Goal: Transaction & Acquisition: Obtain resource

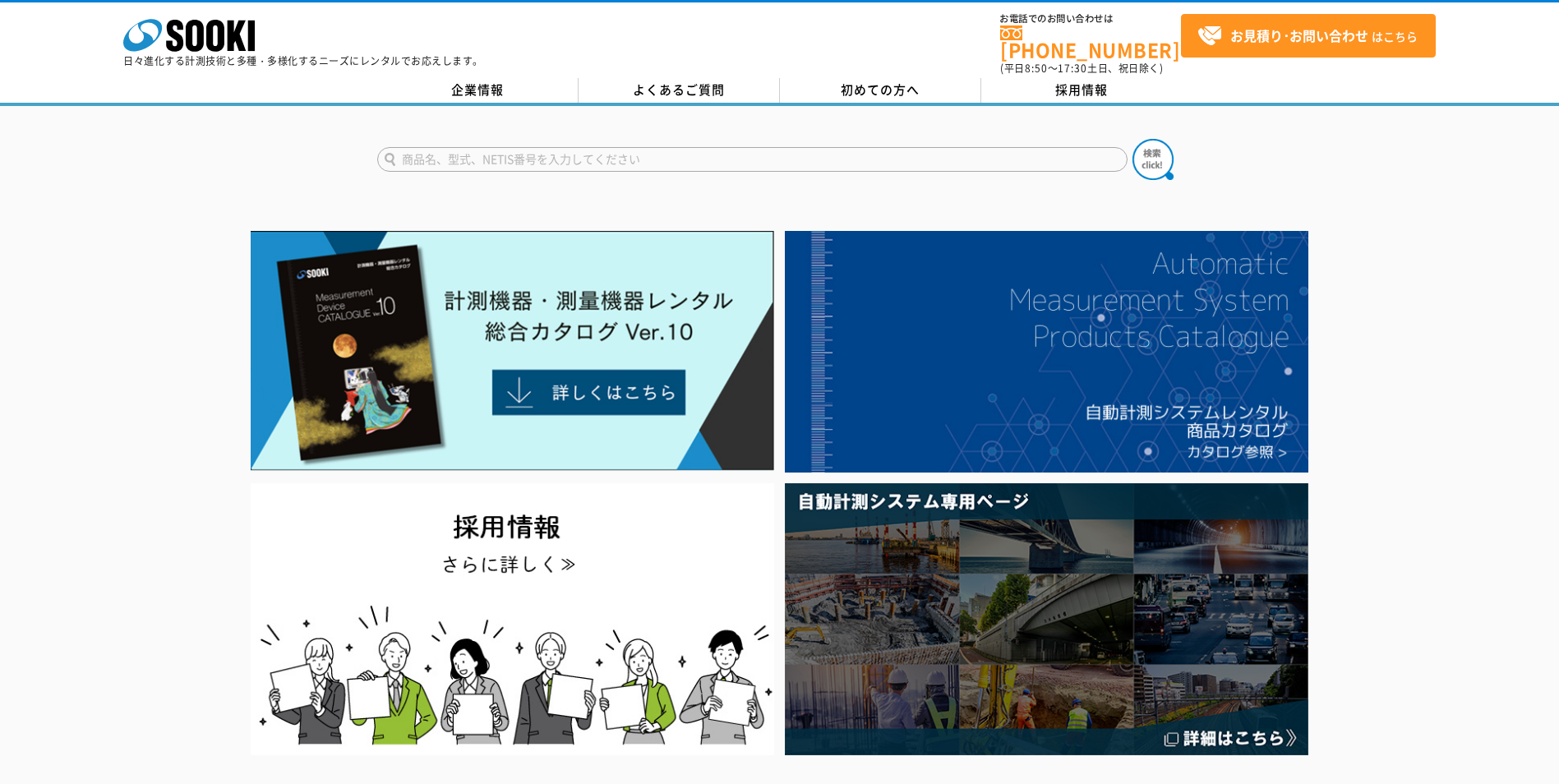
click at [859, 148] on input "text" at bounding box center [752, 159] width 750 height 24
type input "スピーカー"
click at [1132, 139] on button at bounding box center [1152, 159] width 41 height 41
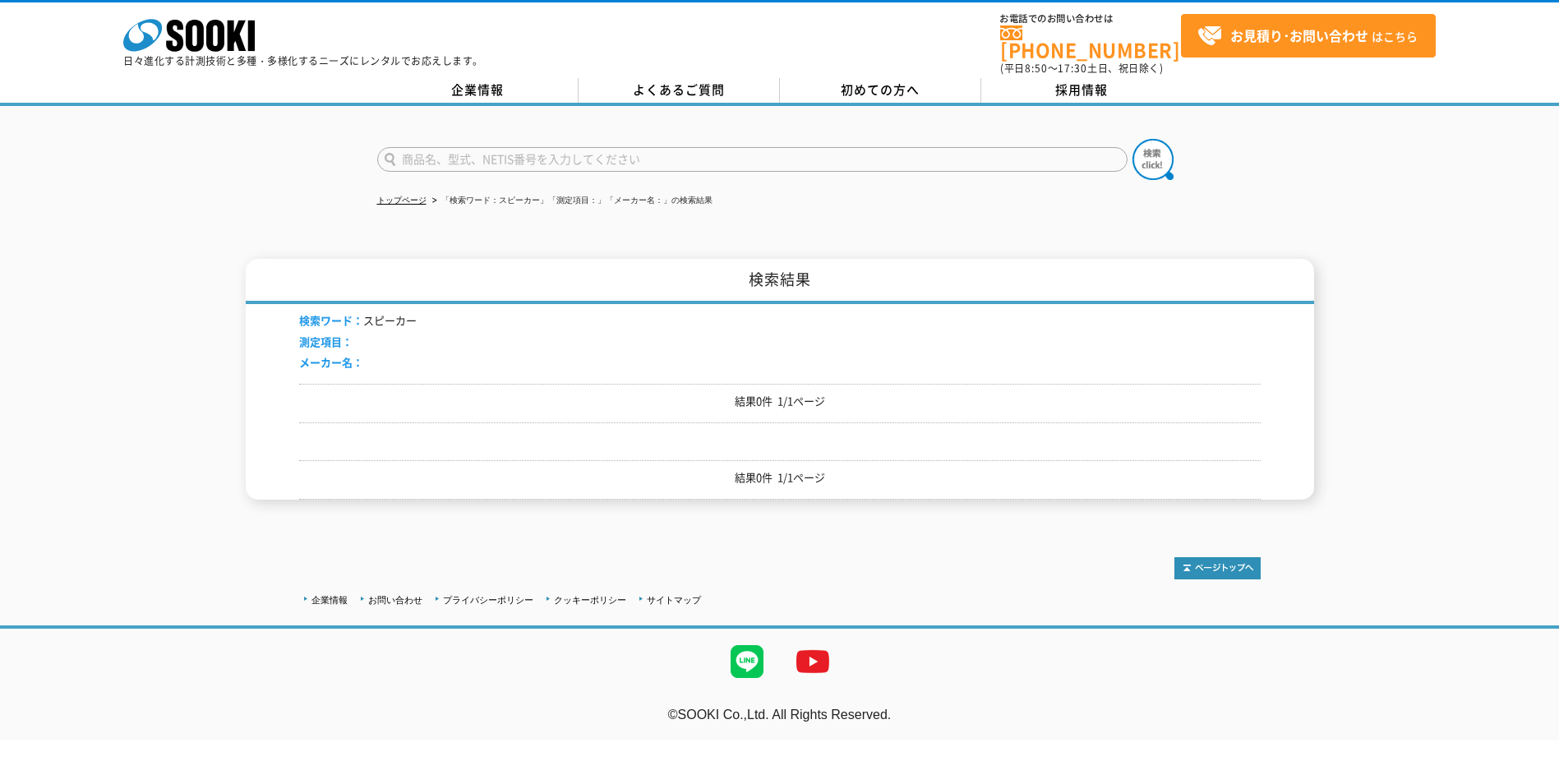
click at [646, 154] on input "text" at bounding box center [752, 159] width 750 height 24
type input "放送"
click at [1132, 139] on button at bounding box center [1152, 159] width 41 height 41
click at [648, 155] on input "text" at bounding box center [752, 159] width 750 height 24
type input "アンプ"
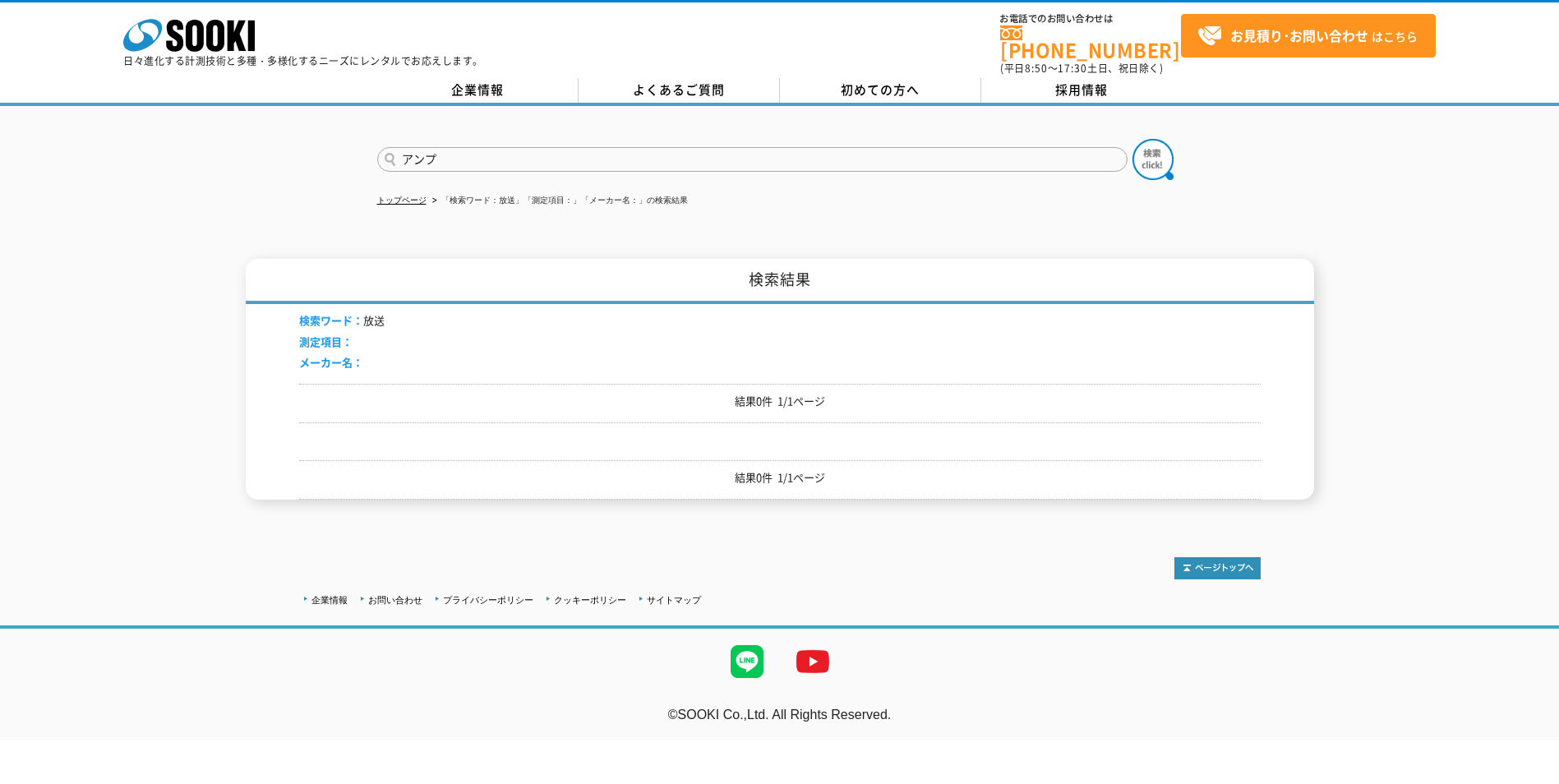
click at [1132, 139] on button at bounding box center [1152, 159] width 41 height 41
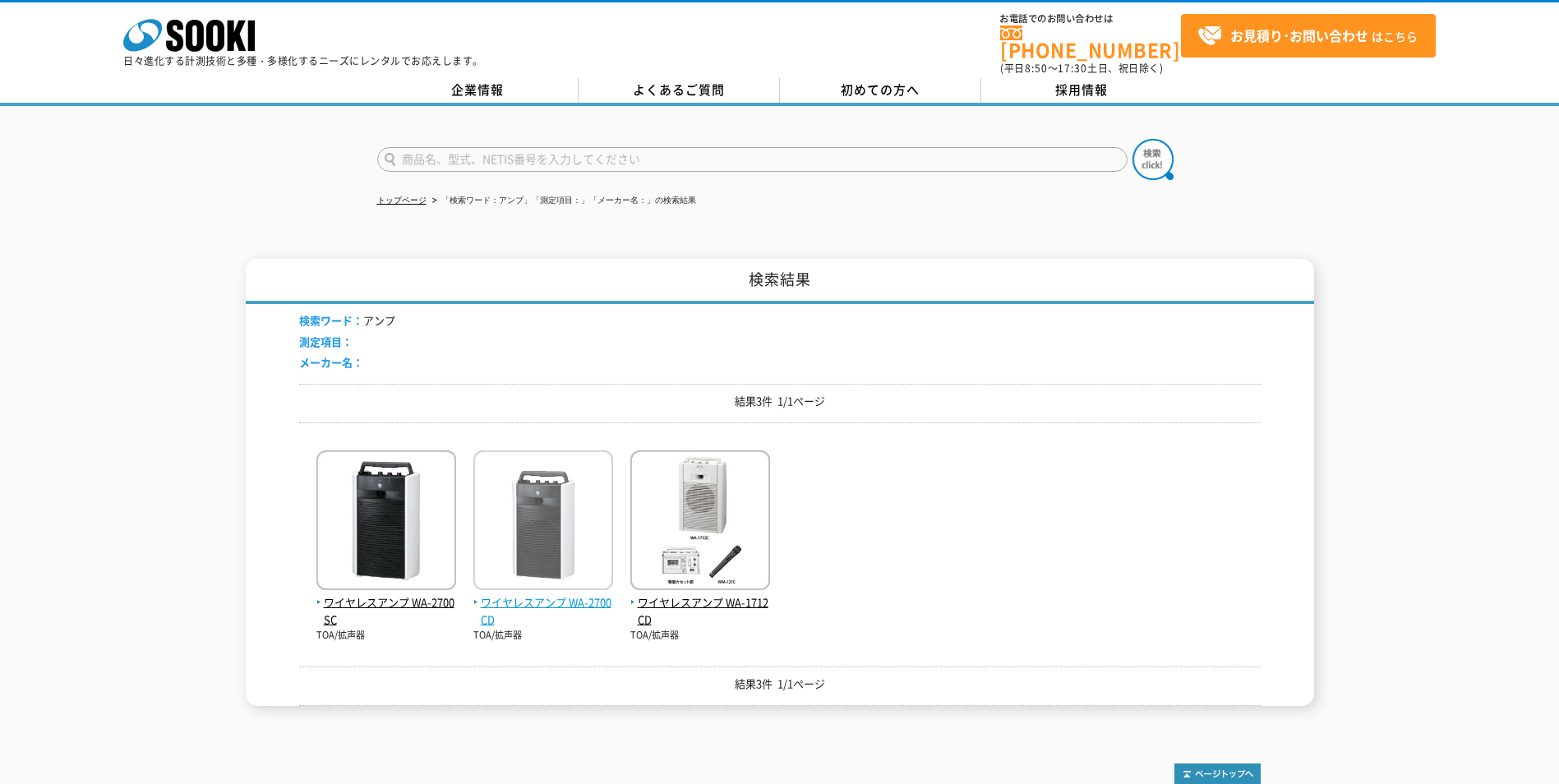
click at [557, 530] on img at bounding box center [543, 521] width 140 height 144
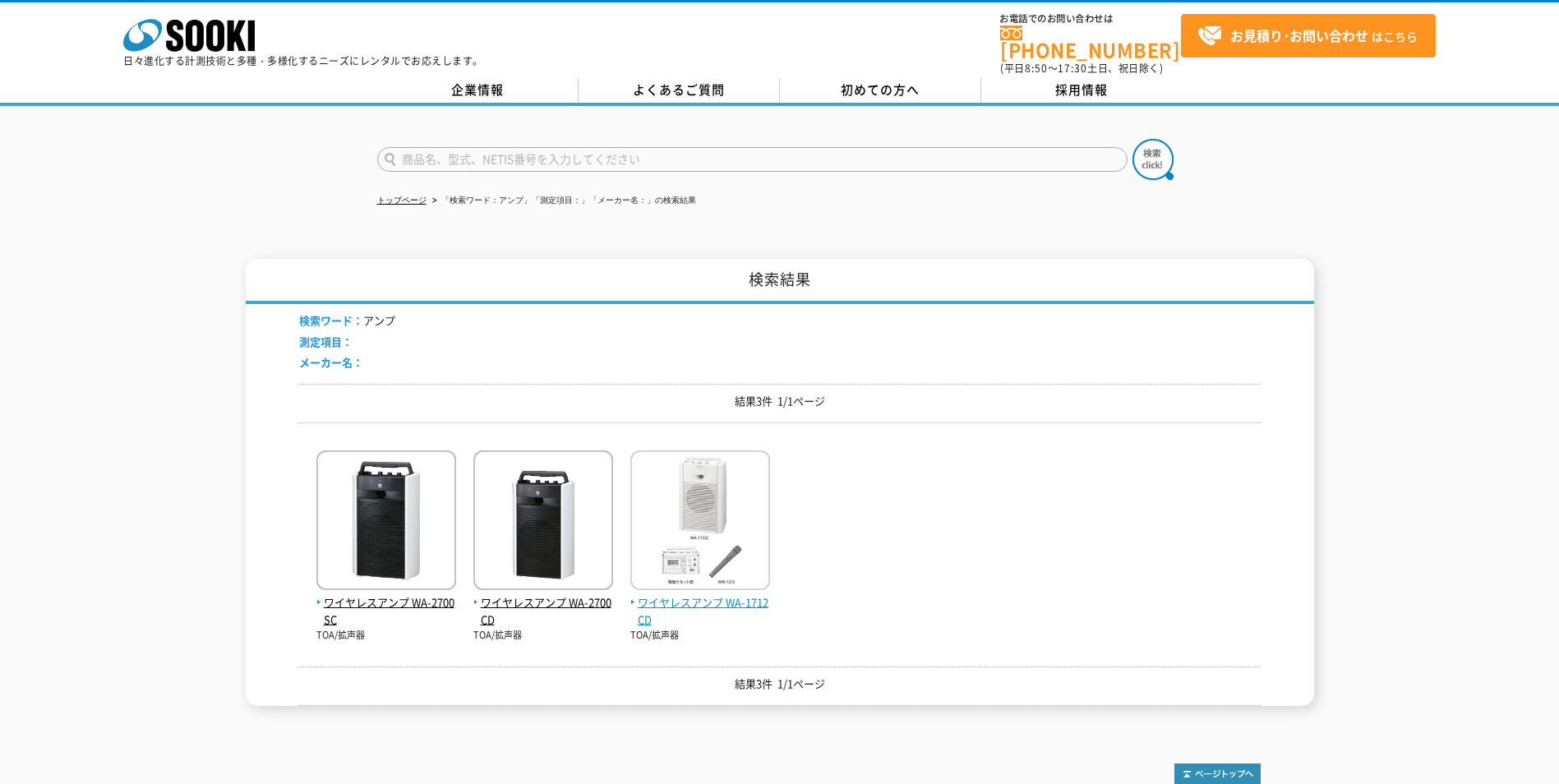
click at [687, 554] on img at bounding box center [700, 521] width 140 height 144
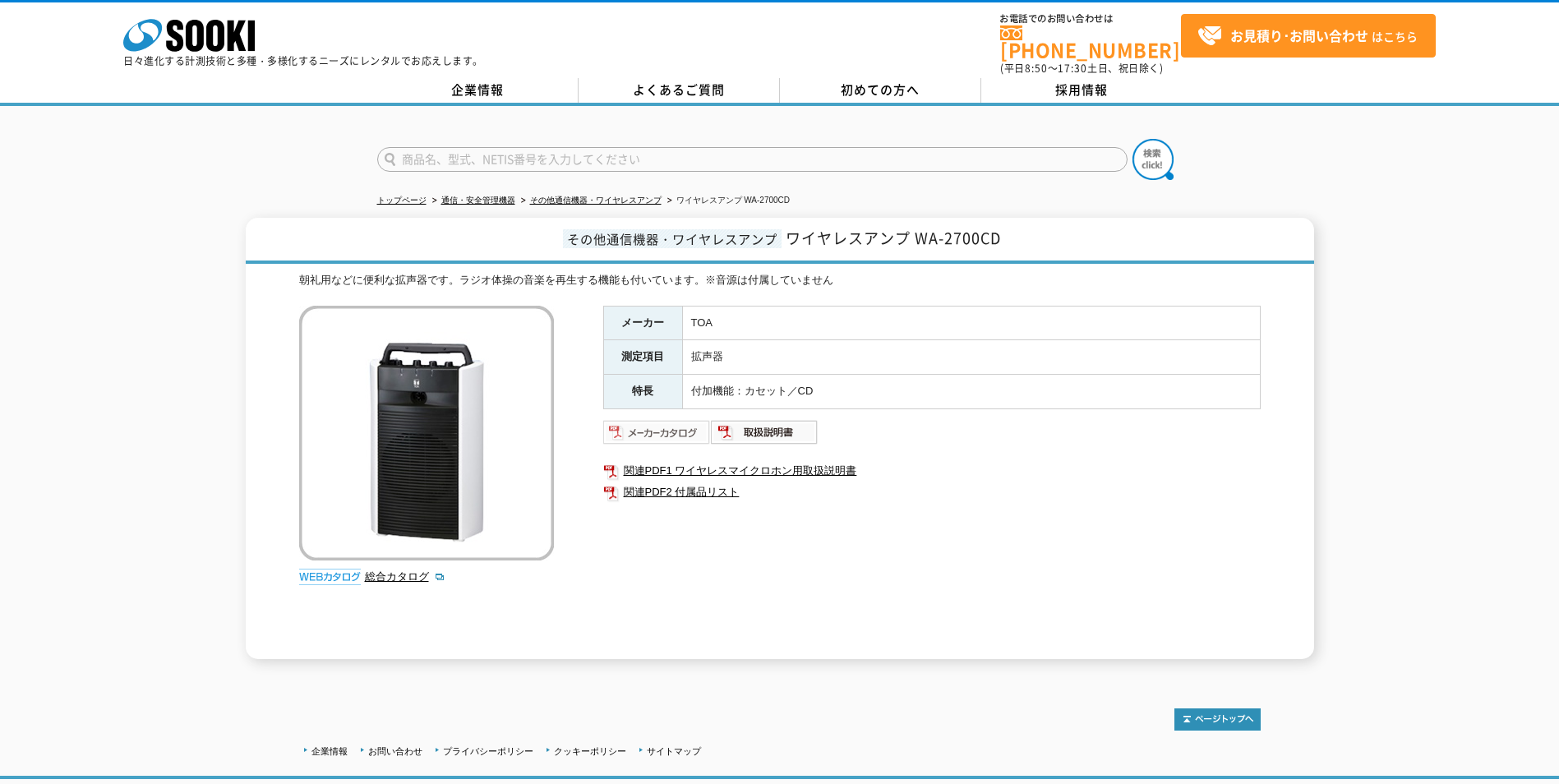
click at [682, 423] on img at bounding box center [657, 432] width 108 height 26
click at [709, 485] on link "関連PDF2 付属品リスト" at bounding box center [933, 492] width 658 height 22
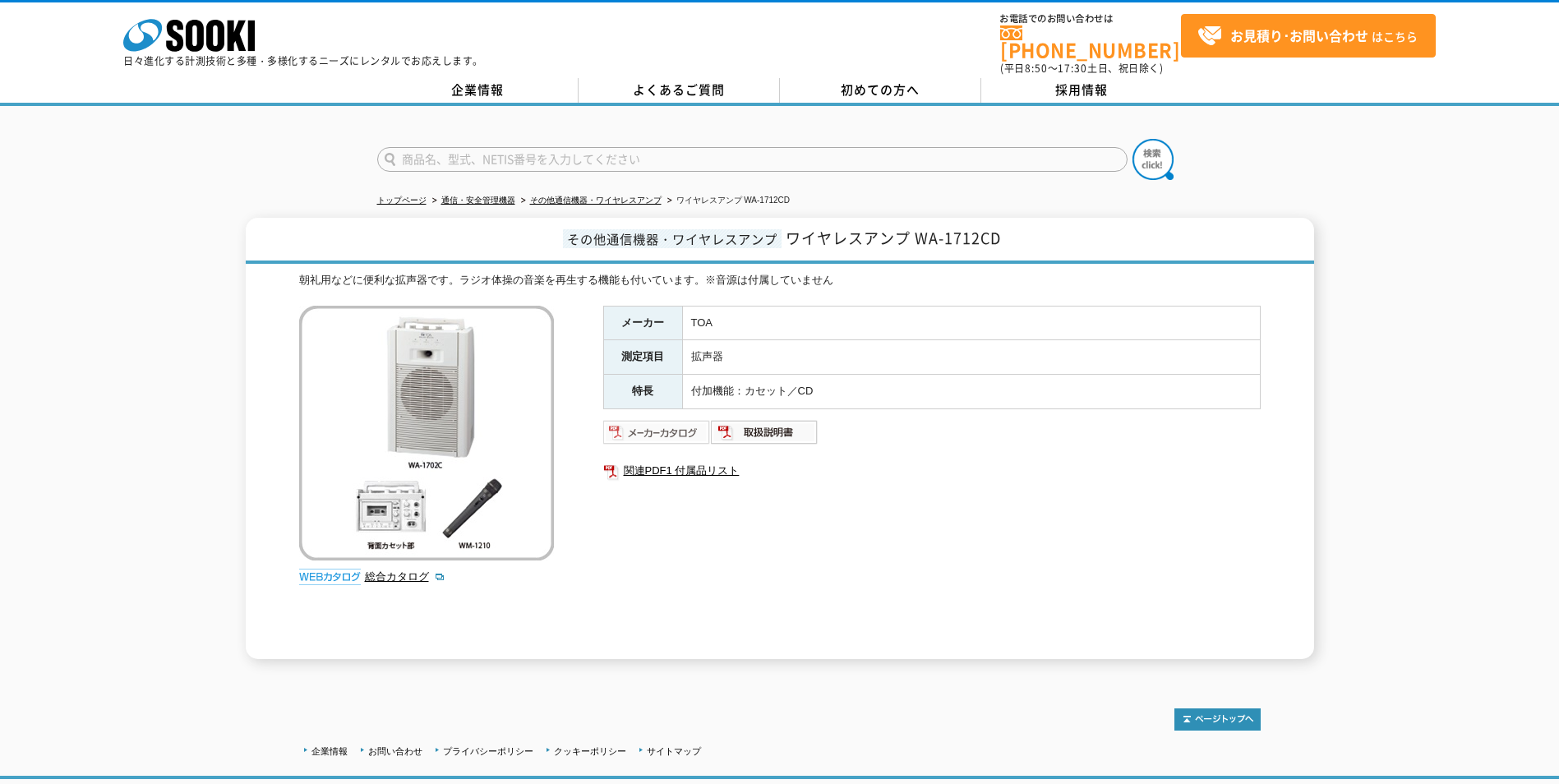
click at [689, 424] on img at bounding box center [657, 432] width 108 height 26
